Goal: Information Seeking & Learning: Learn about a topic

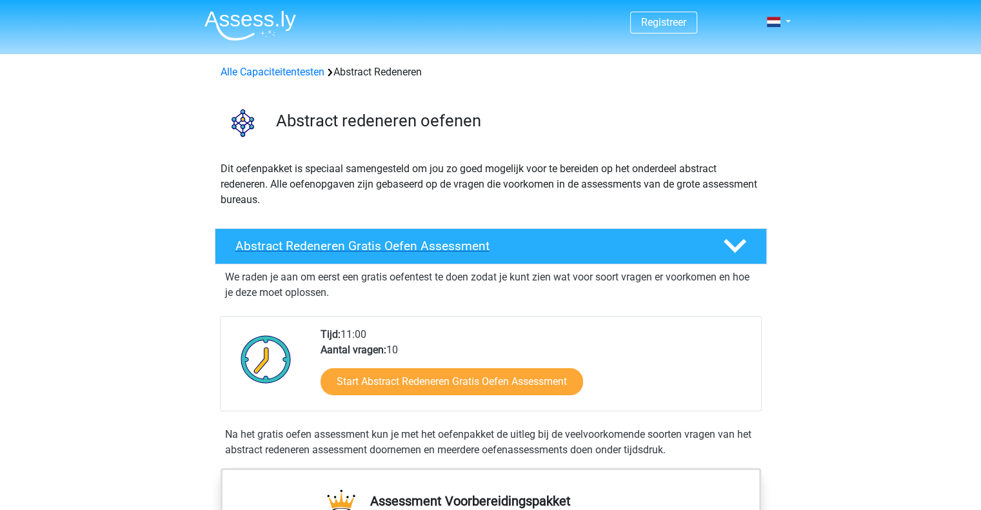
scroll to position [188, 0]
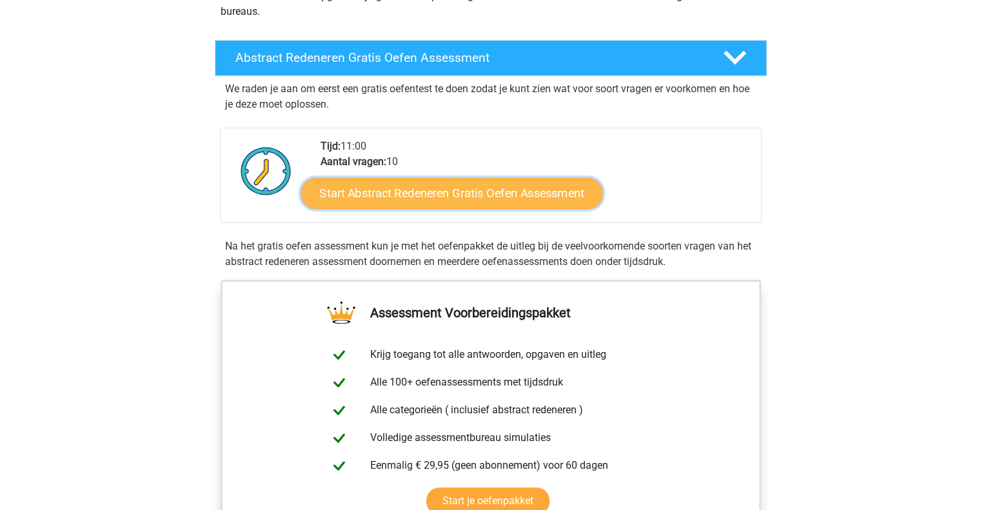
click at [503, 199] on link "Start Abstract Redeneren Gratis Oefen Assessment" at bounding box center [452, 192] width 302 height 31
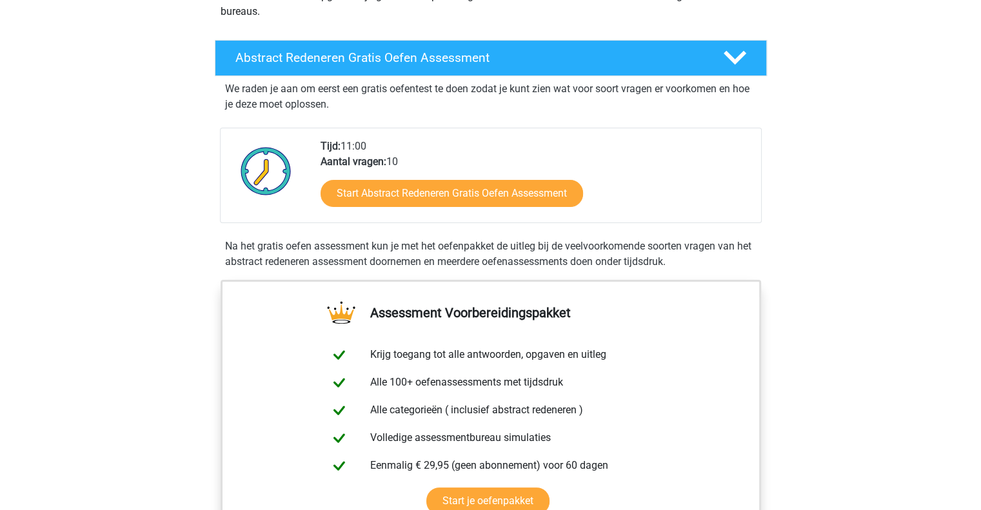
scroll to position [326, 0]
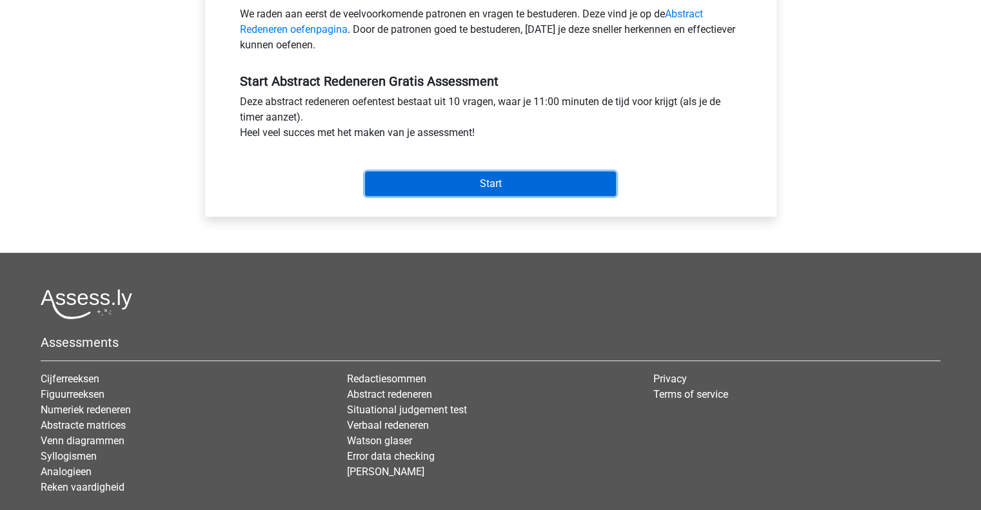
click at [475, 188] on input "Start" at bounding box center [490, 184] width 251 height 25
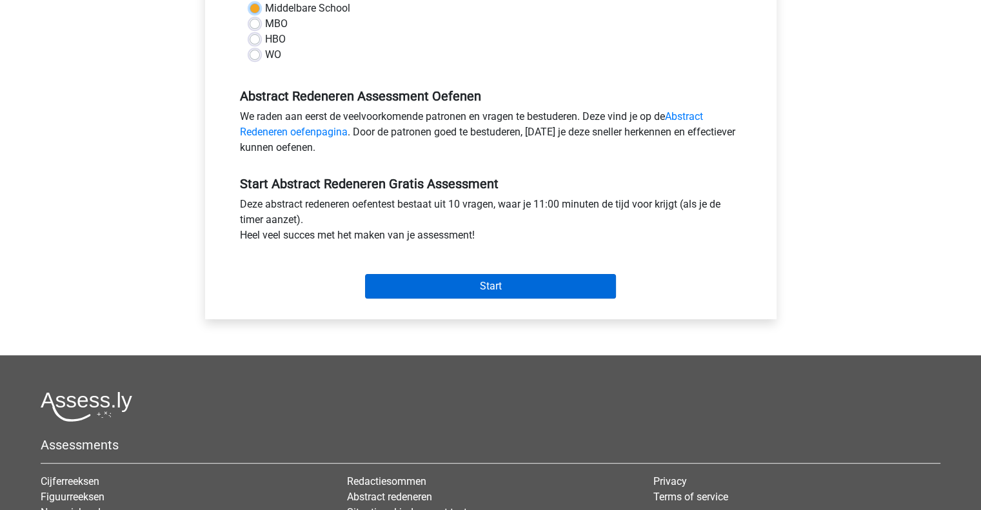
scroll to position [133, 0]
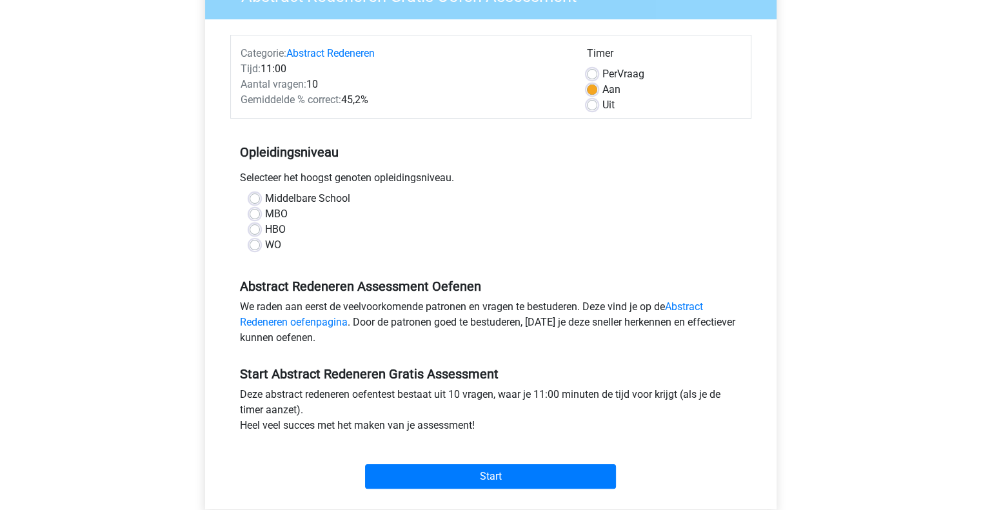
click at [314, 247] on div "WO" at bounding box center [491, 244] width 483 height 15
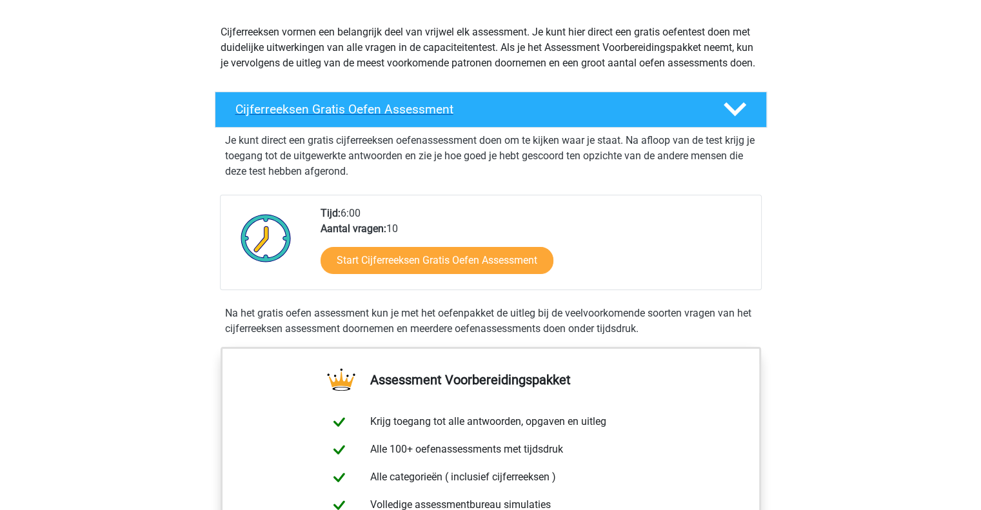
scroll to position [137, 0]
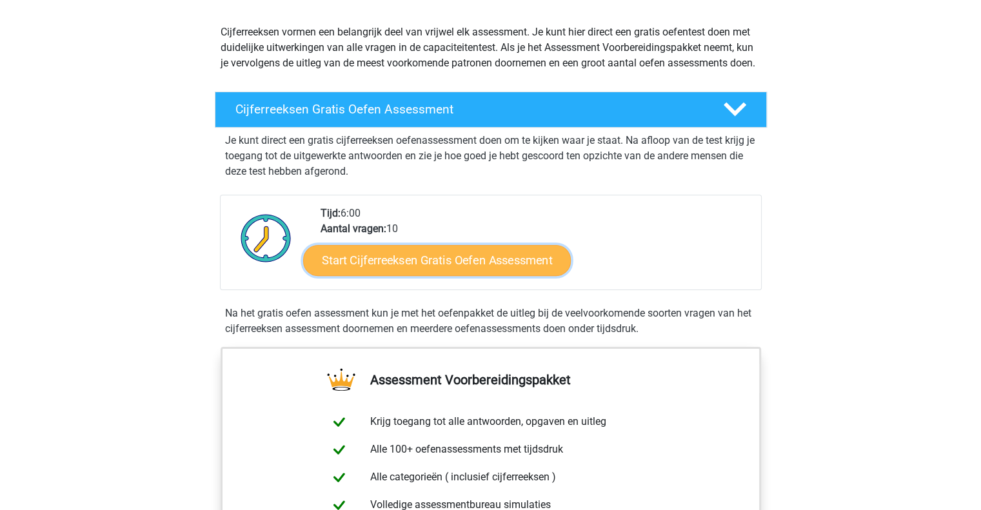
click at [425, 270] on link "Start Cijferreeksen Gratis Oefen Assessment" at bounding box center [437, 259] width 268 height 31
